Goal: Information Seeking & Learning: Compare options

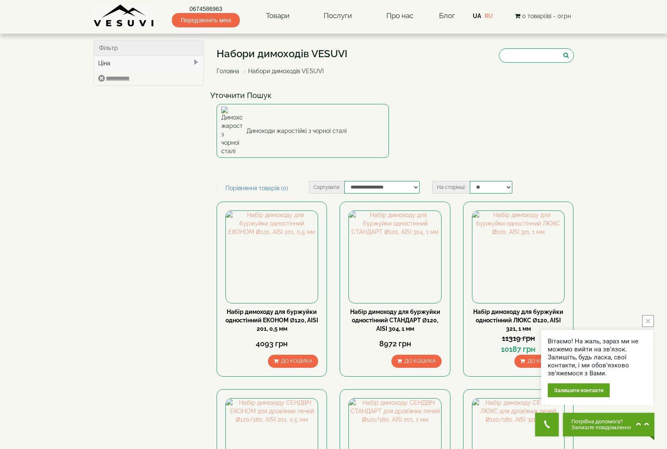
click at [649, 321] on icon "close button" at bounding box center [648, 321] width 4 height 4
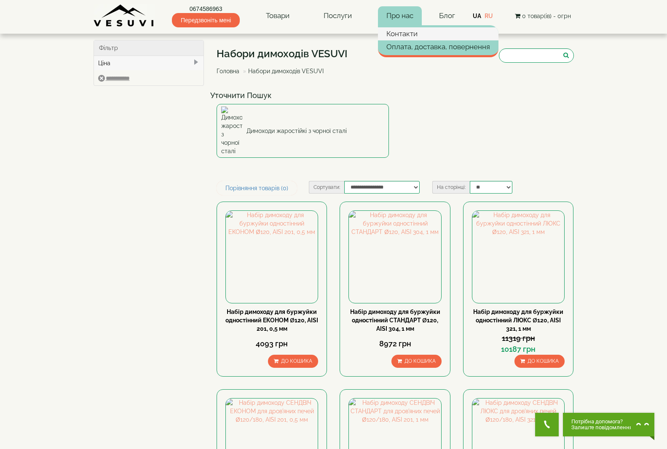
click at [404, 33] on link "Контакти" at bounding box center [438, 33] width 120 height 13
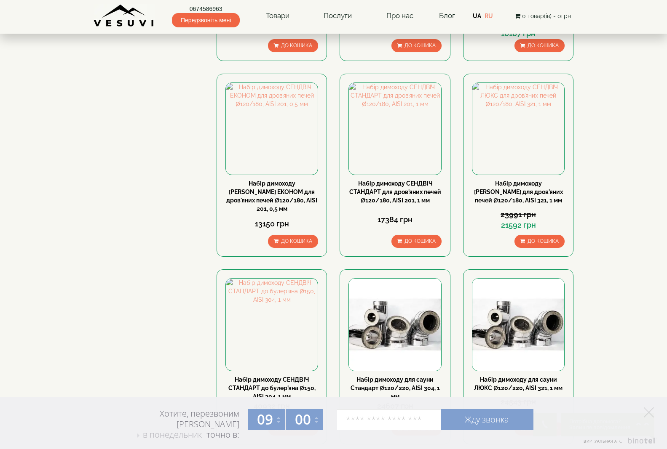
scroll to position [295, 0]
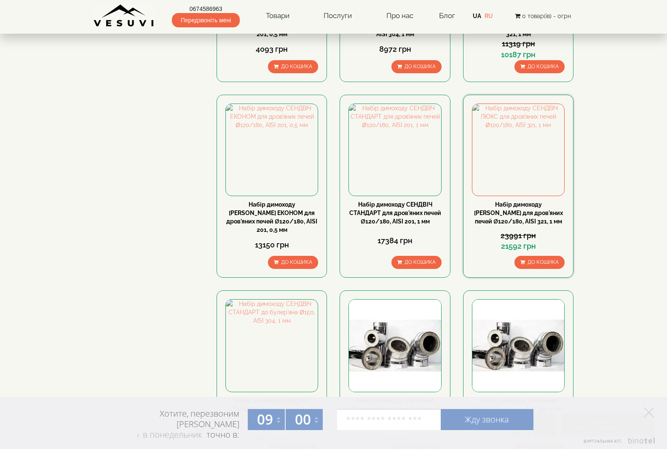
click at [519, 201] on link "Набір димоходу [PERSON_NAME] для дров'яних печей Ø120/180, AISI 321, 1 мм" at bounding box center [518, 213] width 89 height 24
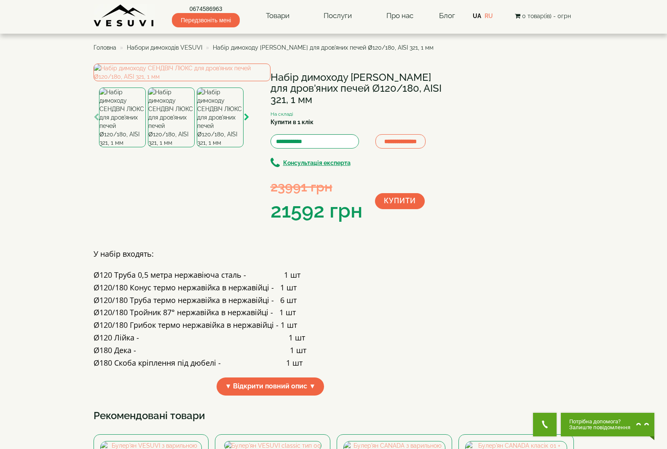
click at [246, 121] on icon "button" at bounding box center [246, 118] width 5 height 8
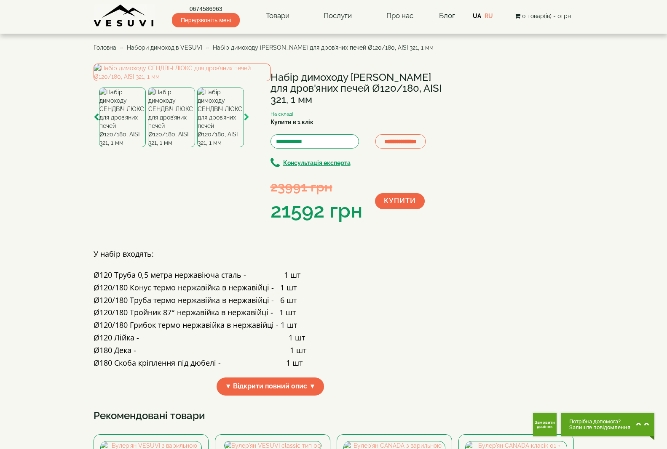
click at [246, 121] on icon "button" at bounding box center [246, 118] width 5 height 8
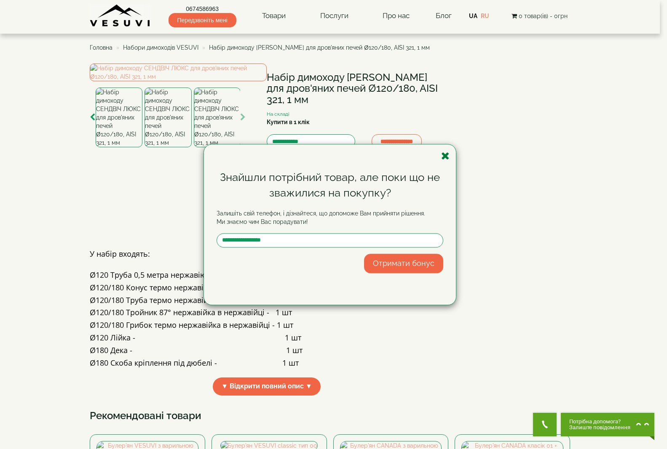
click at [444, 156] on icon "button" at bounding box center [445, 156] width 8 height 11
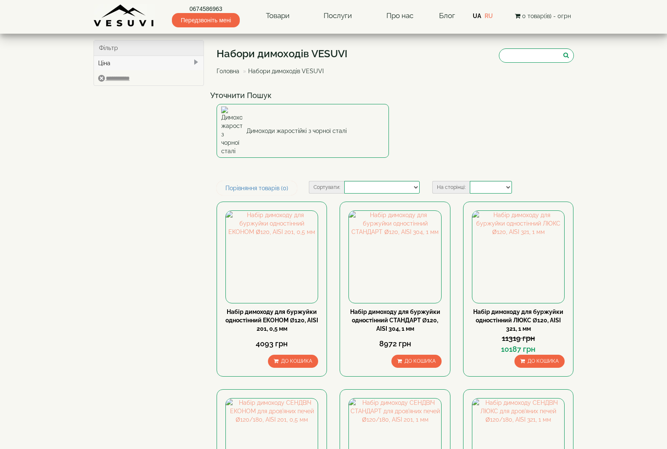
select select
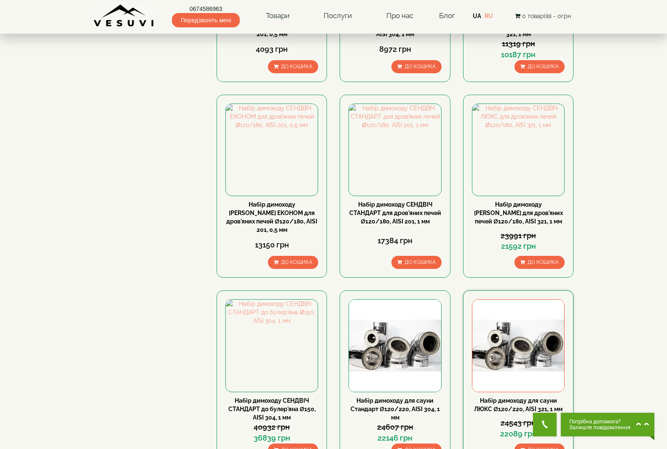
click at [524, 398] on link "Набір димоходу для сауни ЛЮКС Ø120/220, AISI 321, 1 мм" at bounding box center [518, 405] width 88 height 15
click at [527, 201] on link "Набір димоходу [PERSON_NAME] для дров'яних печей Ø120/180, AISI 321, 1 мм" at bounding box center [518, 213] width 89 height 24
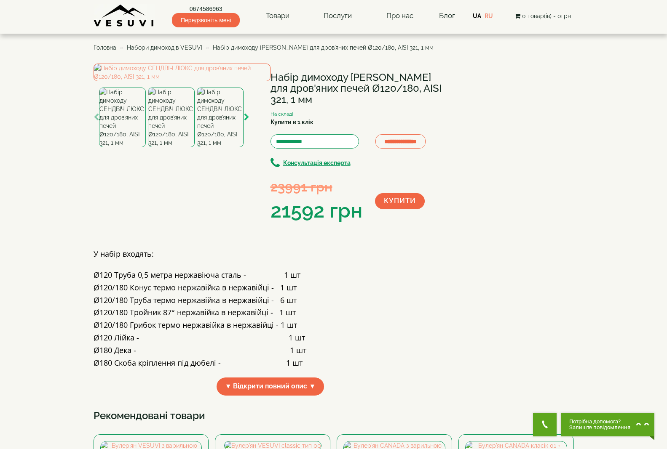
click at [247, 121] on icon "button" at bounding box center [246, 118] width 5 height 8
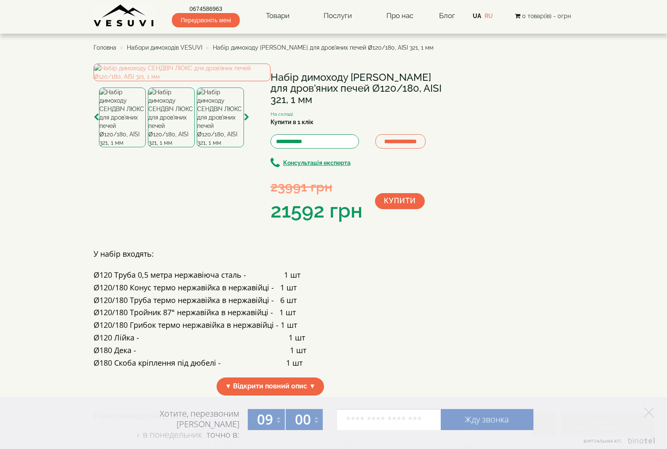
scroll to position [42, 0]
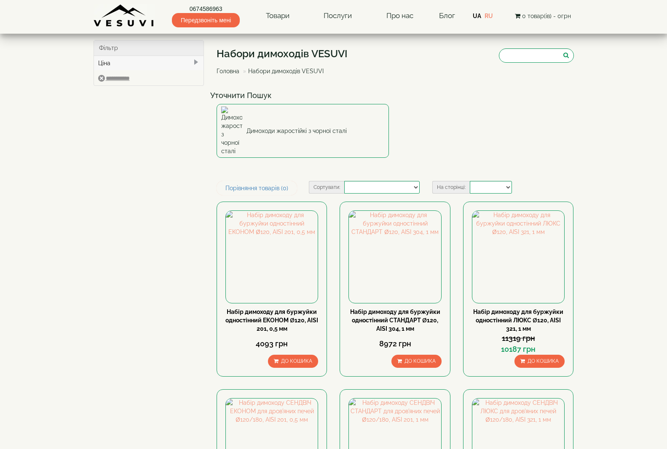
select select
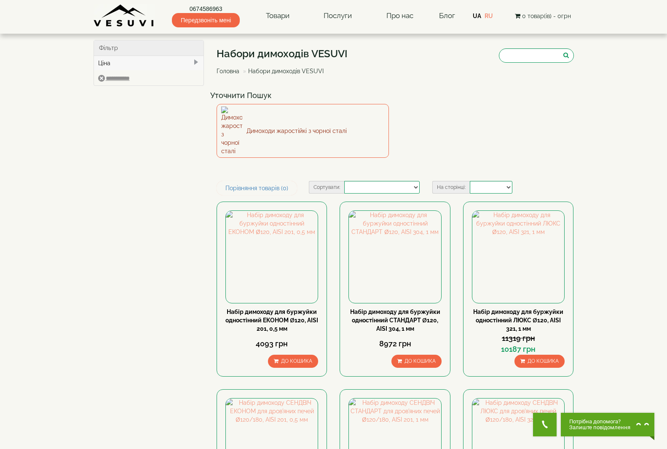
click at [292, 114] on link "Димоходи жаростійкі з чорної сталі" at bounding box center [303, 131] width 172 height 54
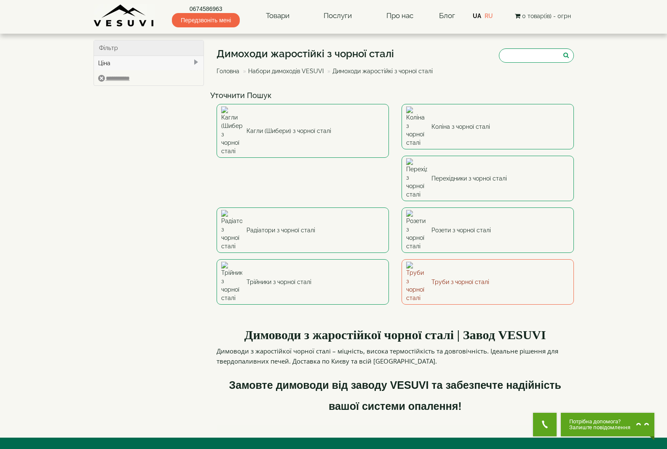
click at [401, 259] on link "Труби з чорної сталі" at bounding box center [487, 281] width 172 height 45
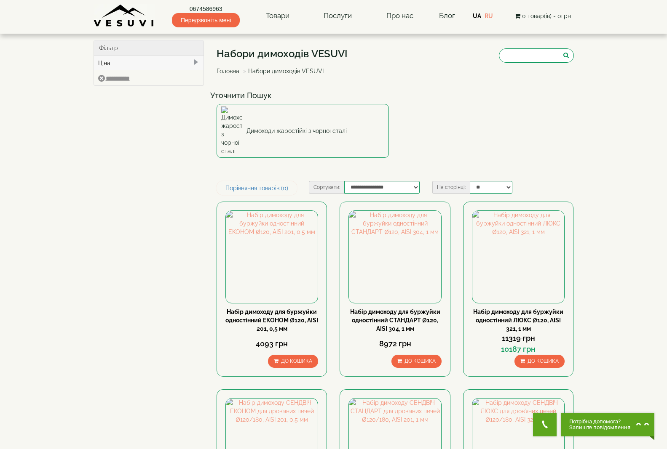
click at [192, 62] on div "Ціна" at bounding box center [149, 63] width 110 height 14
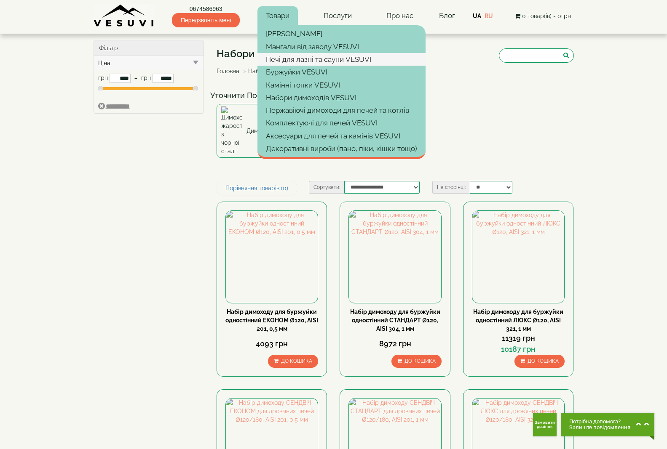
click at [294, 55] on link "Печі для лазні та сауни VESUVI" at bounding box center [341, 59] width 168 height 13
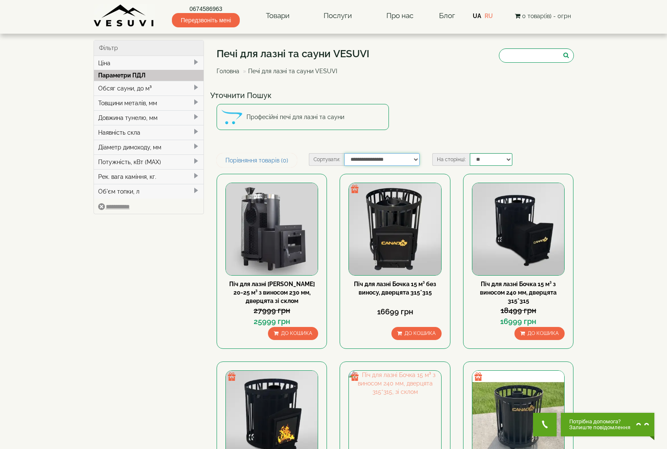
click at [416, 159] on select "**********" at bounding box center [381, 159] width 75 height 13
select select "**********"
click at [344, 153] on select "**********" at bounding box center [381, 159] width 75 height 13
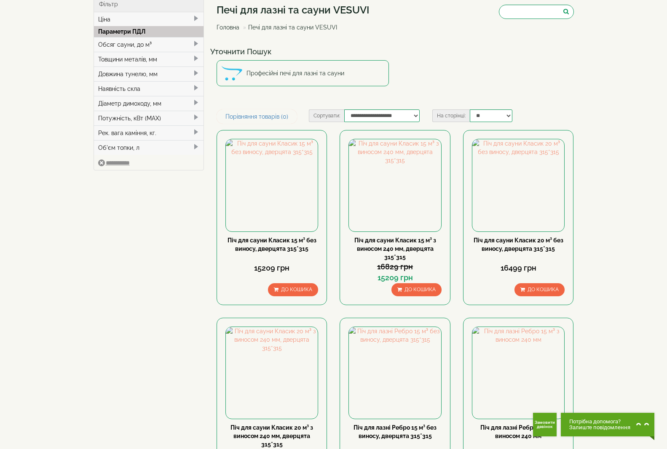
scroll to position [42, 0]
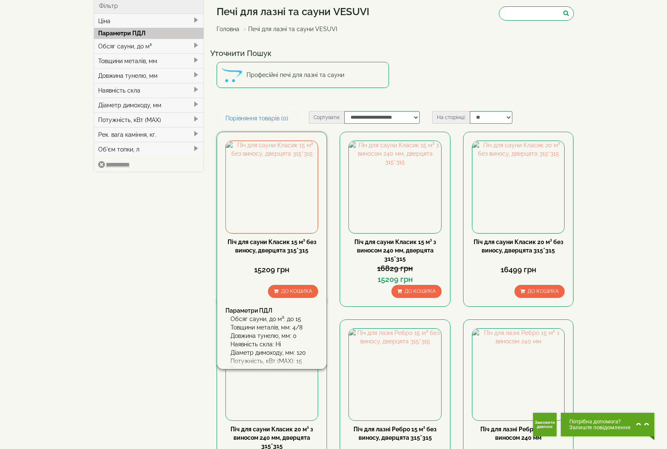
click at [259, 242] on link "Піч для сауни Класик 15 м³ без виносу, дверцята 315*315" at bounding box center [271, 246] width 89 height 15
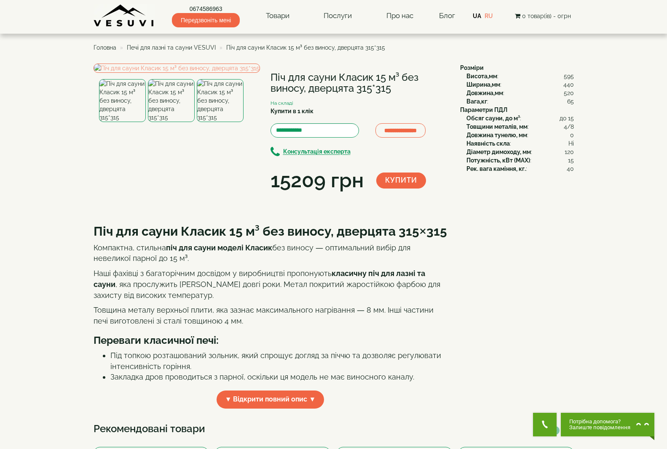
click at [167, 122] on img at bounding box center [171, 100] width 47 height 43
click at [215, 122] on img at bounding box center [220, 100] width 47 height 43
click at [123, 122] on img at bounding box center [122, 100] width 47 height 43
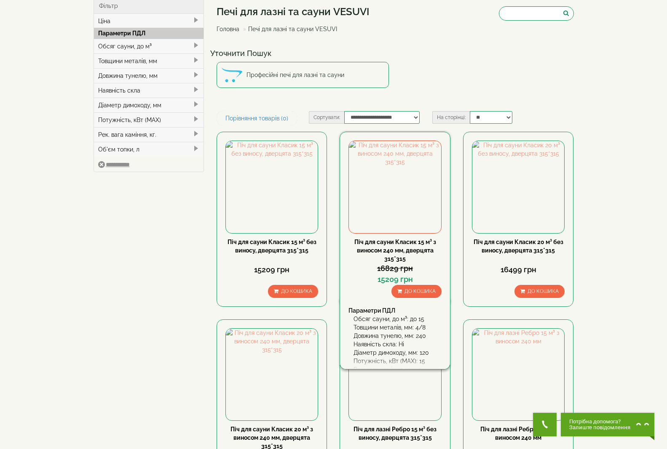
click at [400, 248] on link "Піч для сауни Класик 15 м³ з виносом 240 мм, дверцята 315*315" at bounding box center [395, 251] width 82 height 24
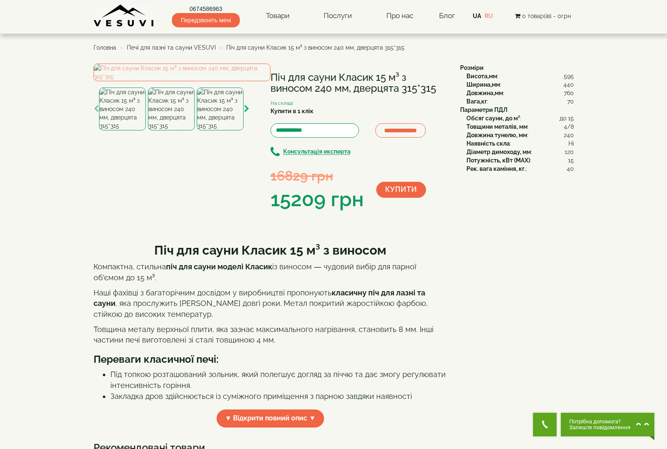
click at [247, 113] on icon "button" at bounding box center [246, 109] width 5 height 8
click at [246, 113] on icon "button" at bounding box center [246, 109] width 5 height 8
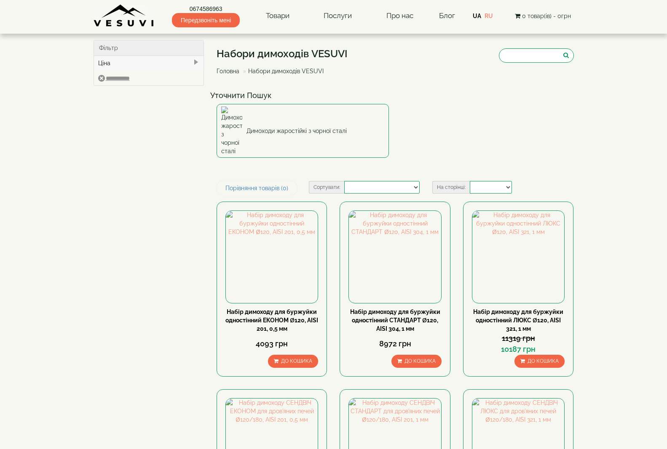
select select
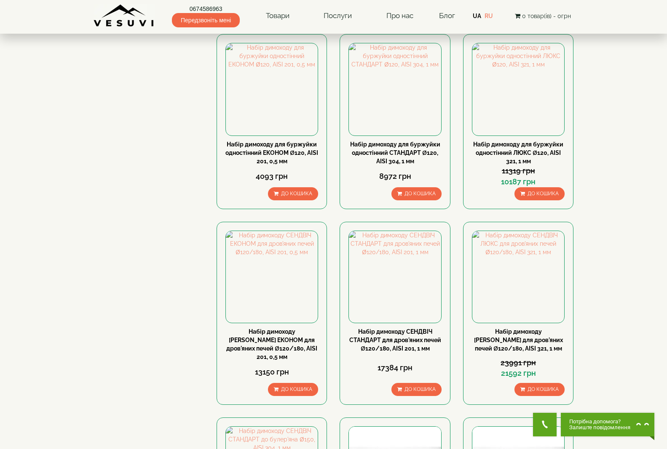
scroll to position [169, 0]
